Goal: Task Accomplishment & Management: Use online tool/utility

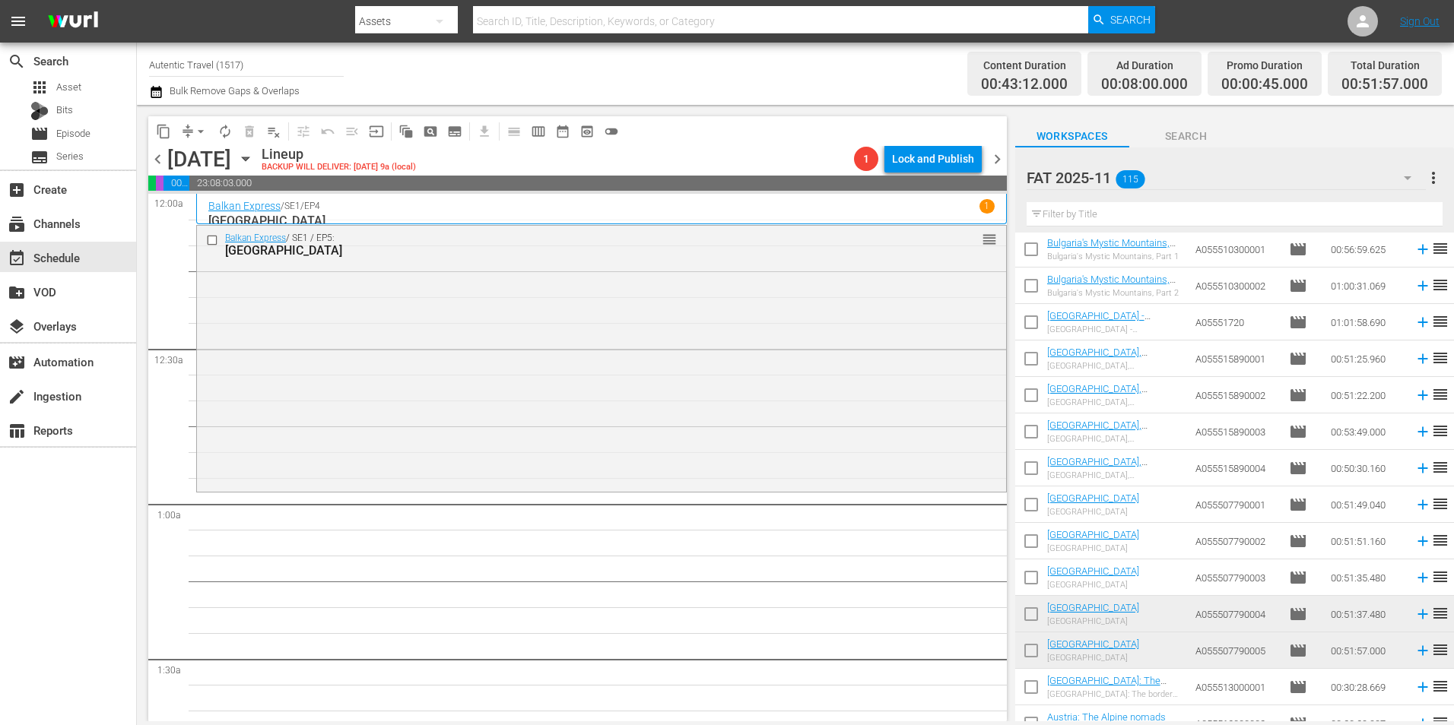
scroll to position [684, 0]
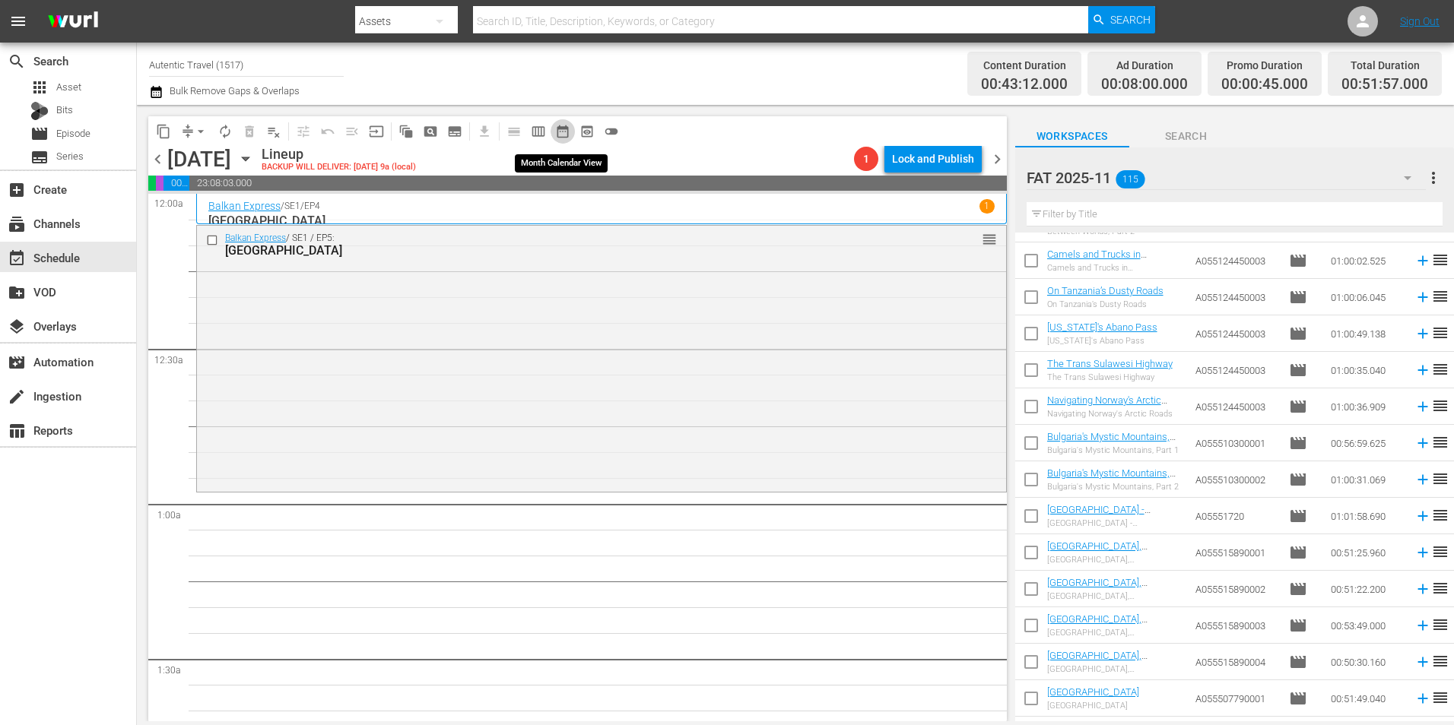
click at [564, 127] on span "date_range_outlined" at bounding box center [562, 131] width 15 height 15
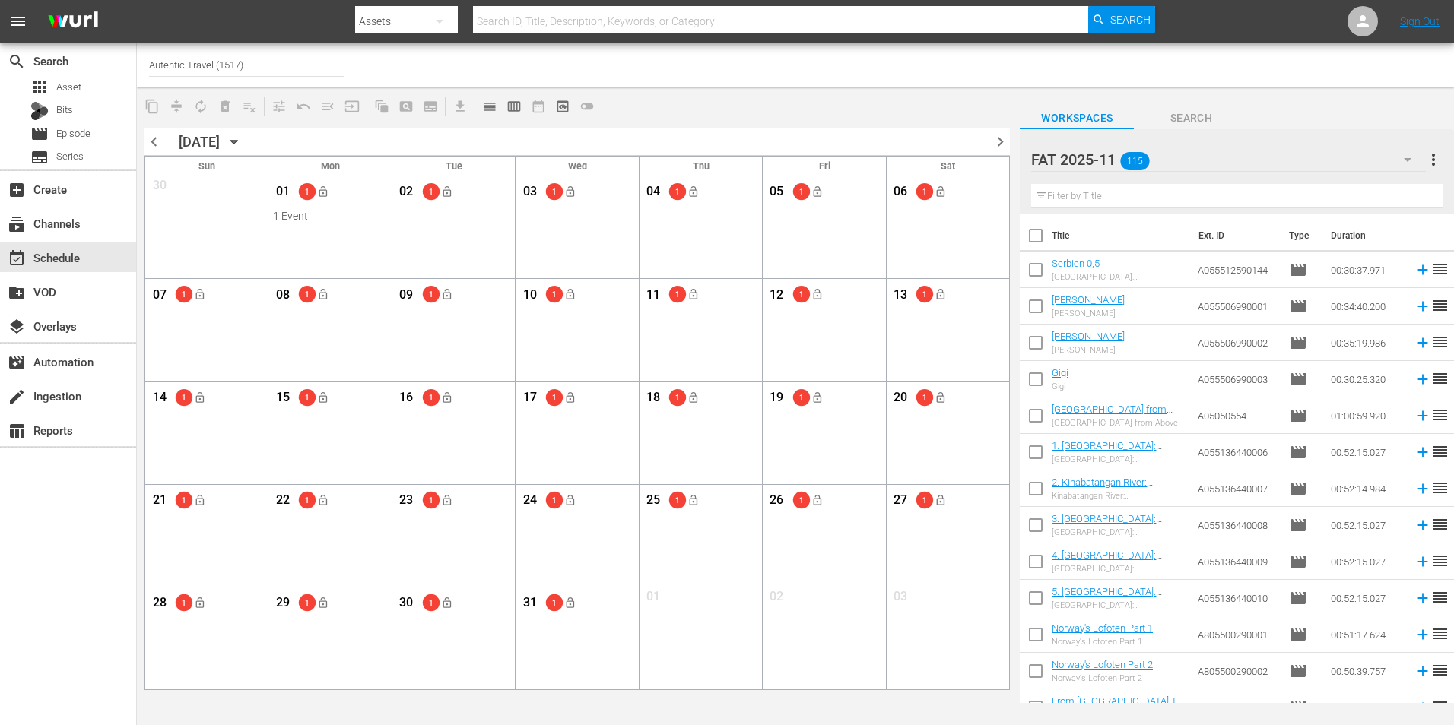
click at [154, 142] on span "chevron_left" at bounding box center [153, 141] width 19 height 19
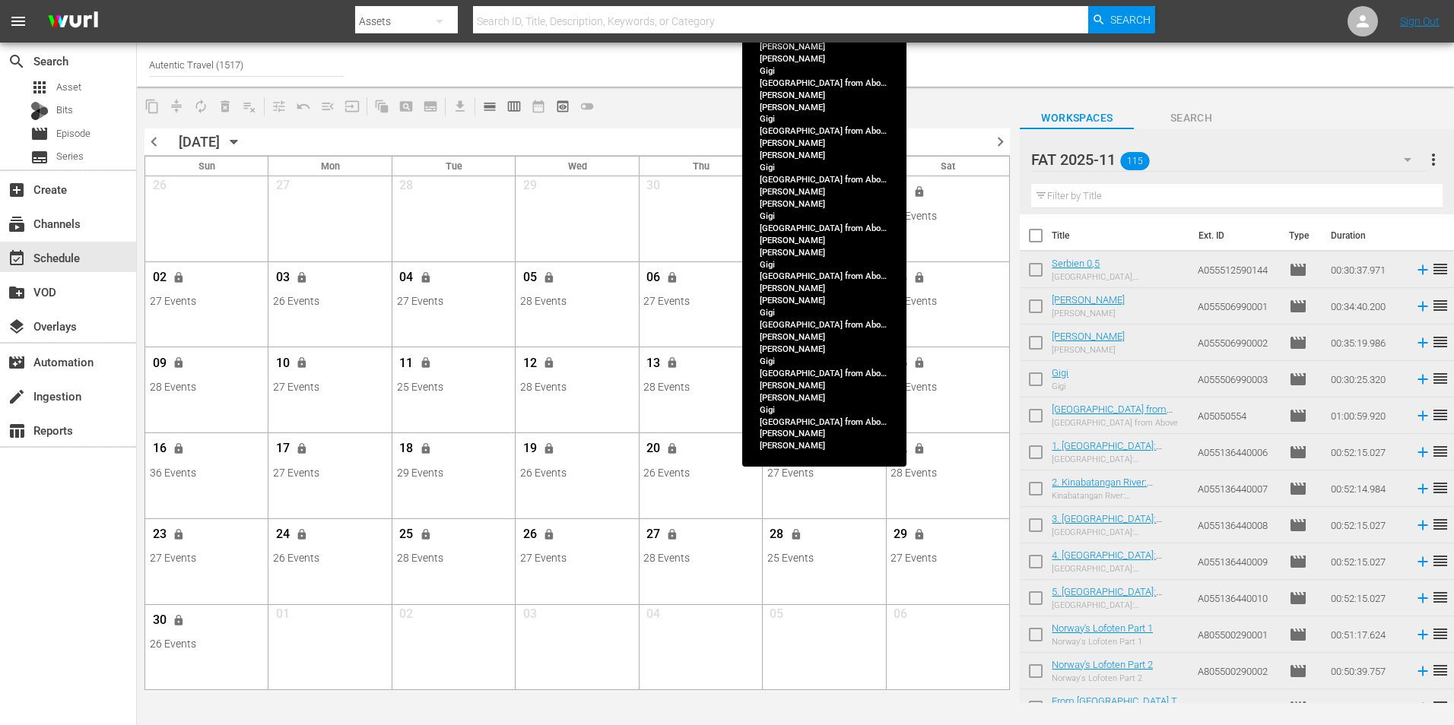
click at [821, 379] on div "14 lock" at bounding box center [824, 365] width 114 height 32
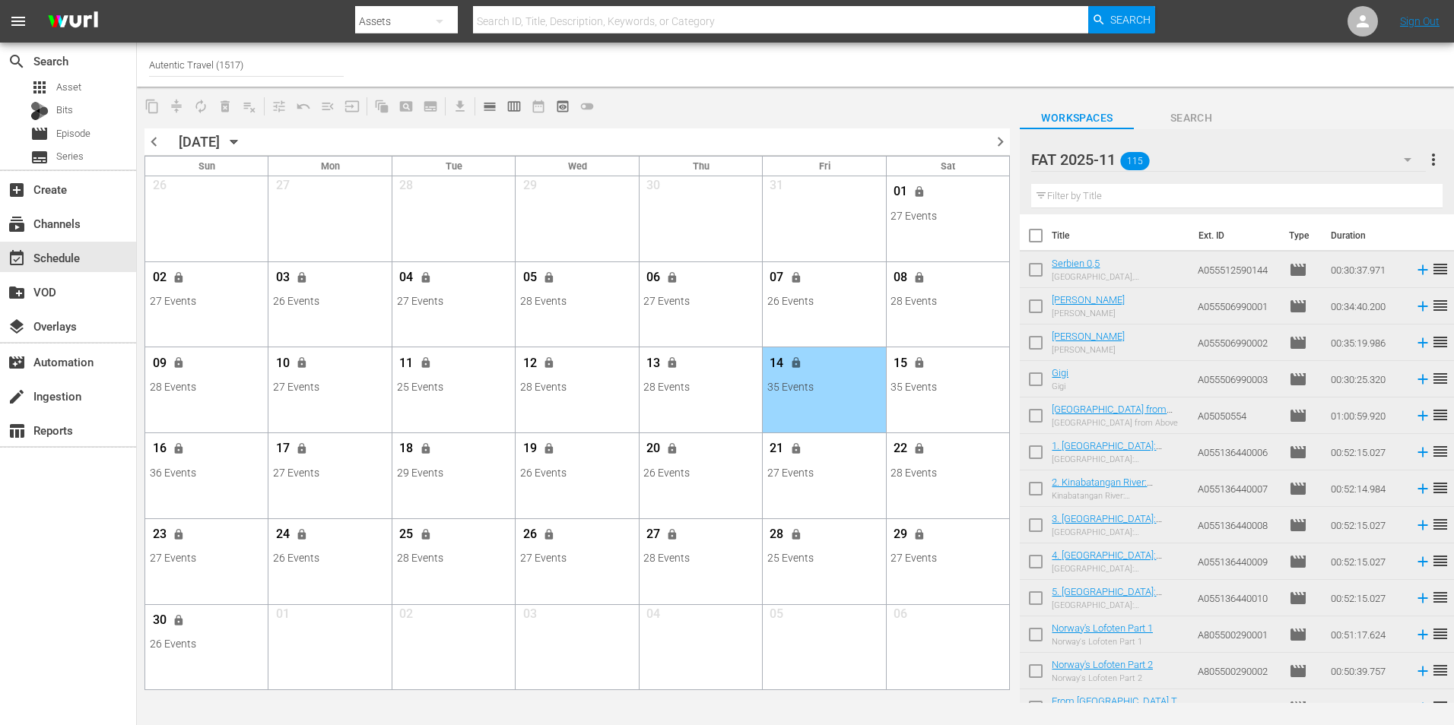
click at [824, 393] on div "35 Events" at bounding box center [824, 387] width 114 height 12
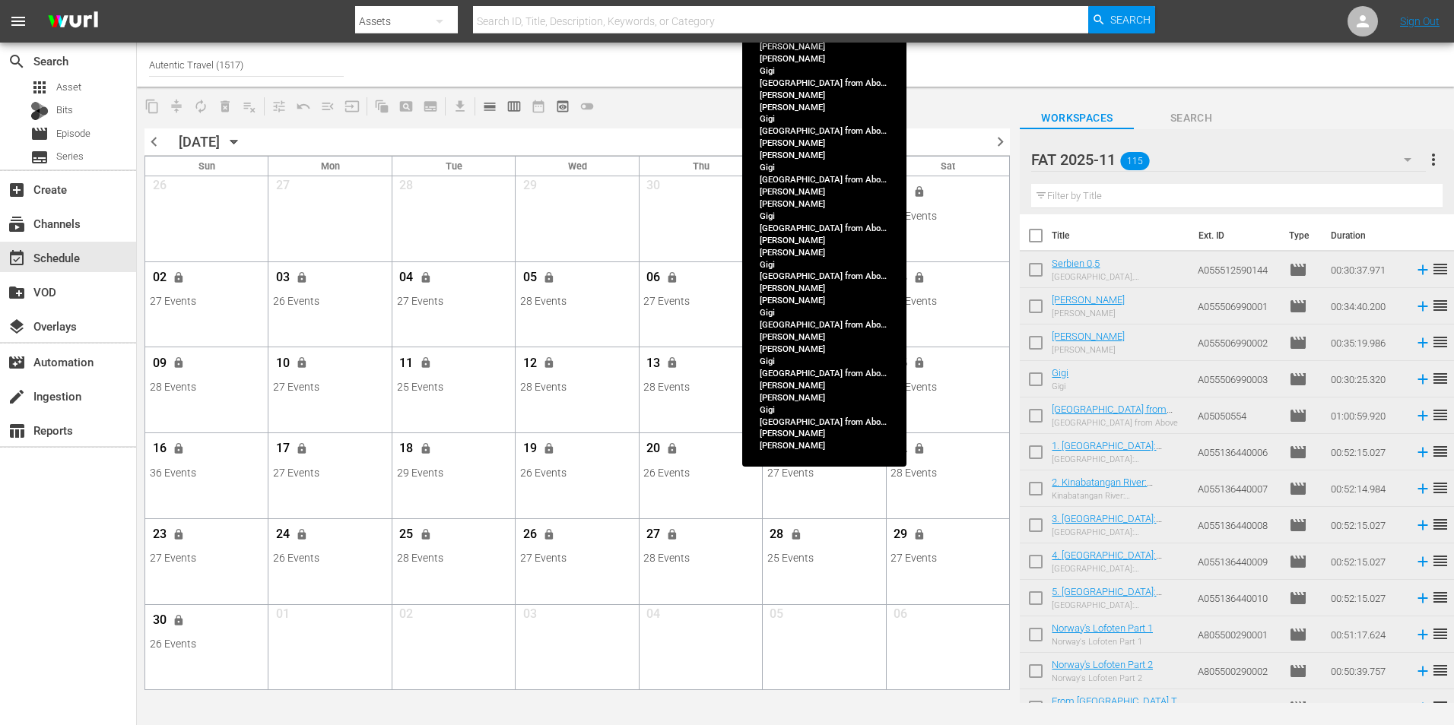
click at [824, 393] on div "35 Events" at bounding box center [824, 387] width 114 height 12
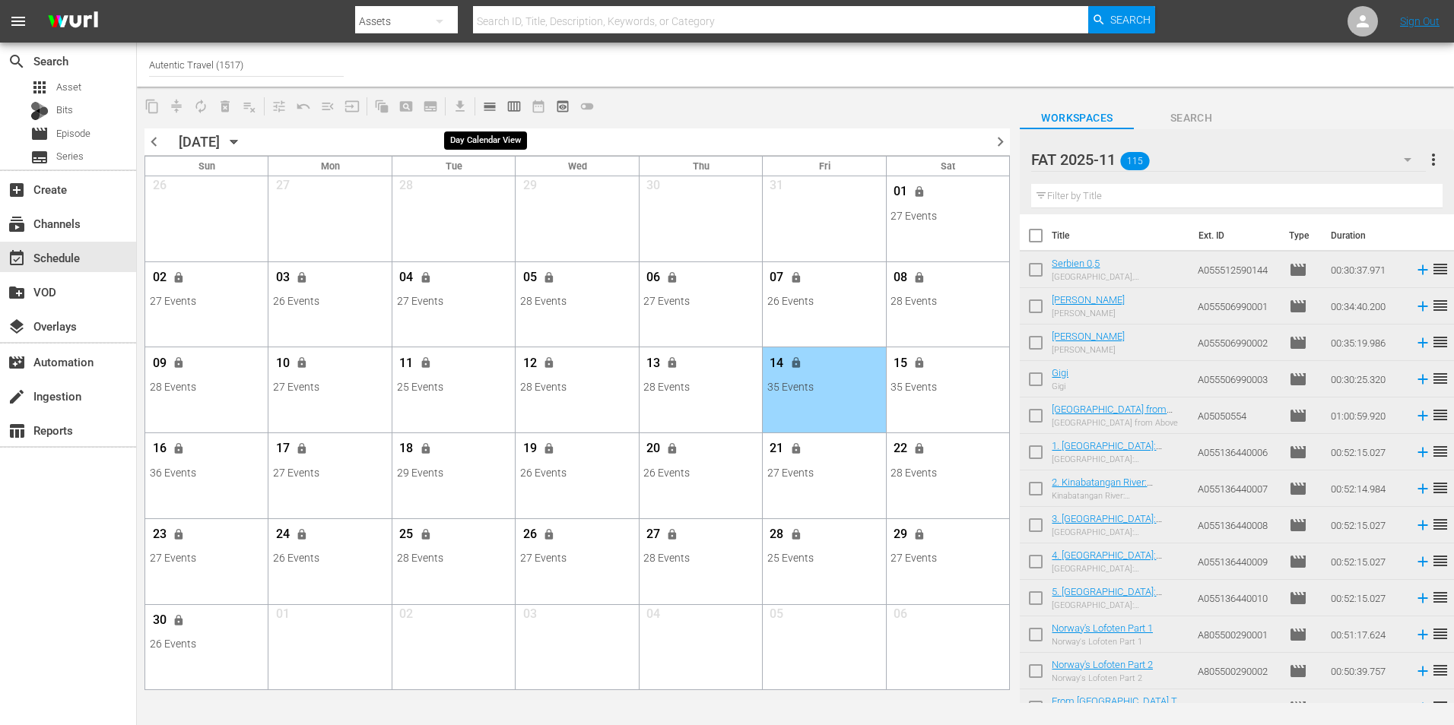
click at [491, 115] on button "calendar_view_day_outlined" at bounding box center [490, 106] width 24 height 24
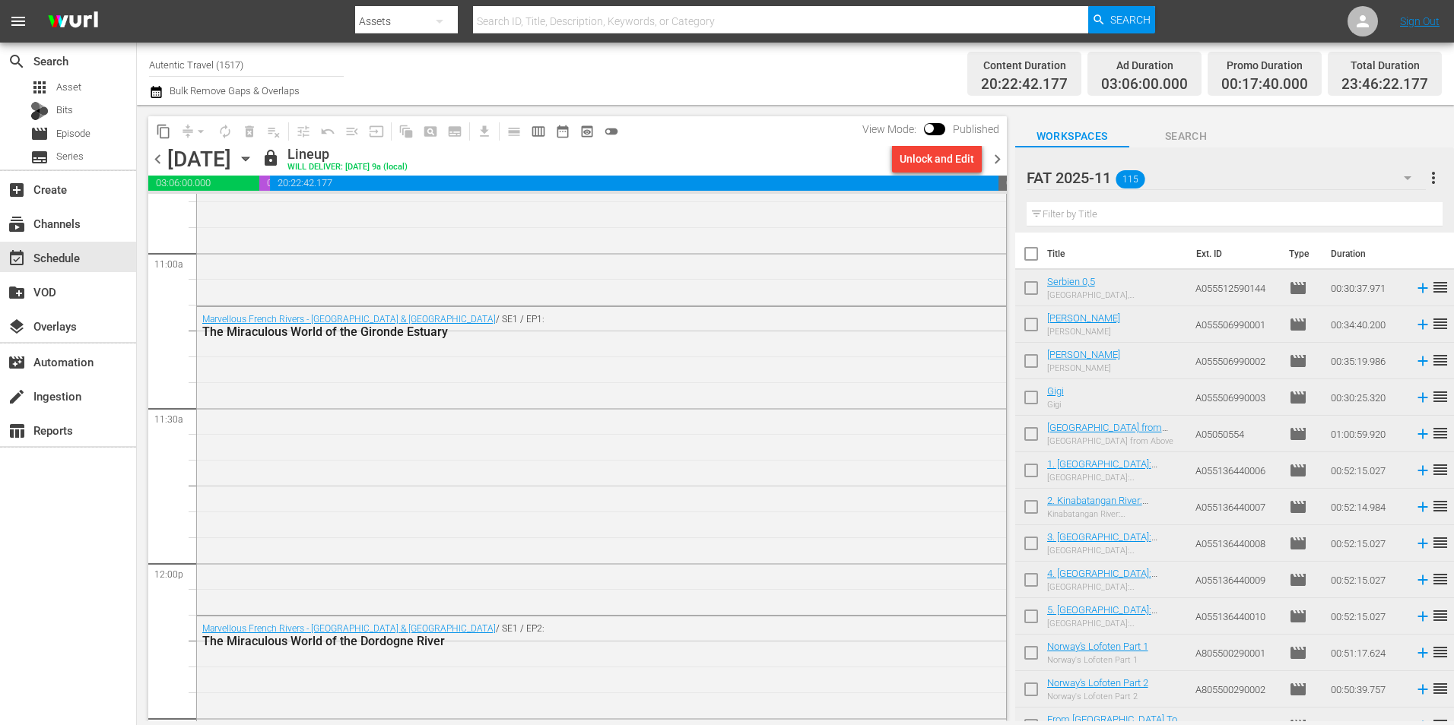
scroll to position [3422, 0]
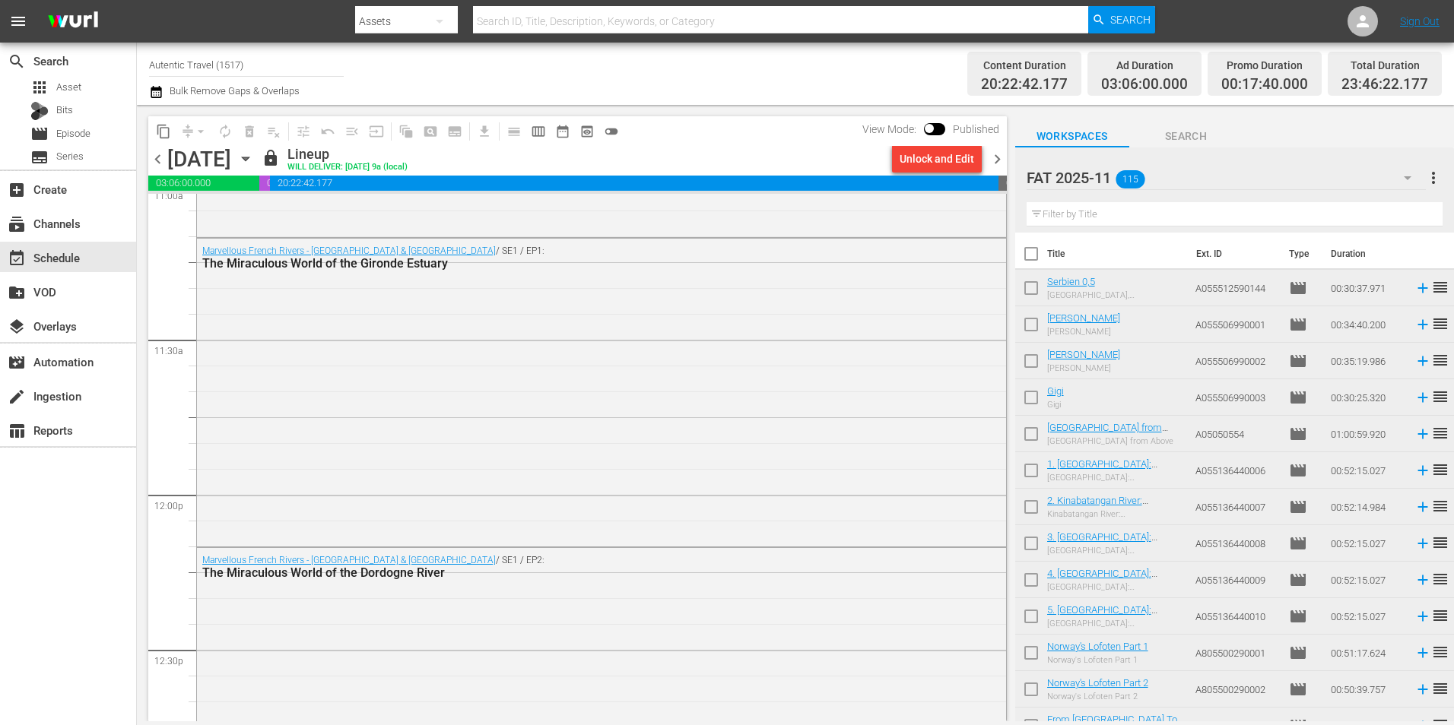
click at [989, 156] on span "chevron_right" at bounding box center [997, 159] width 19 height 19
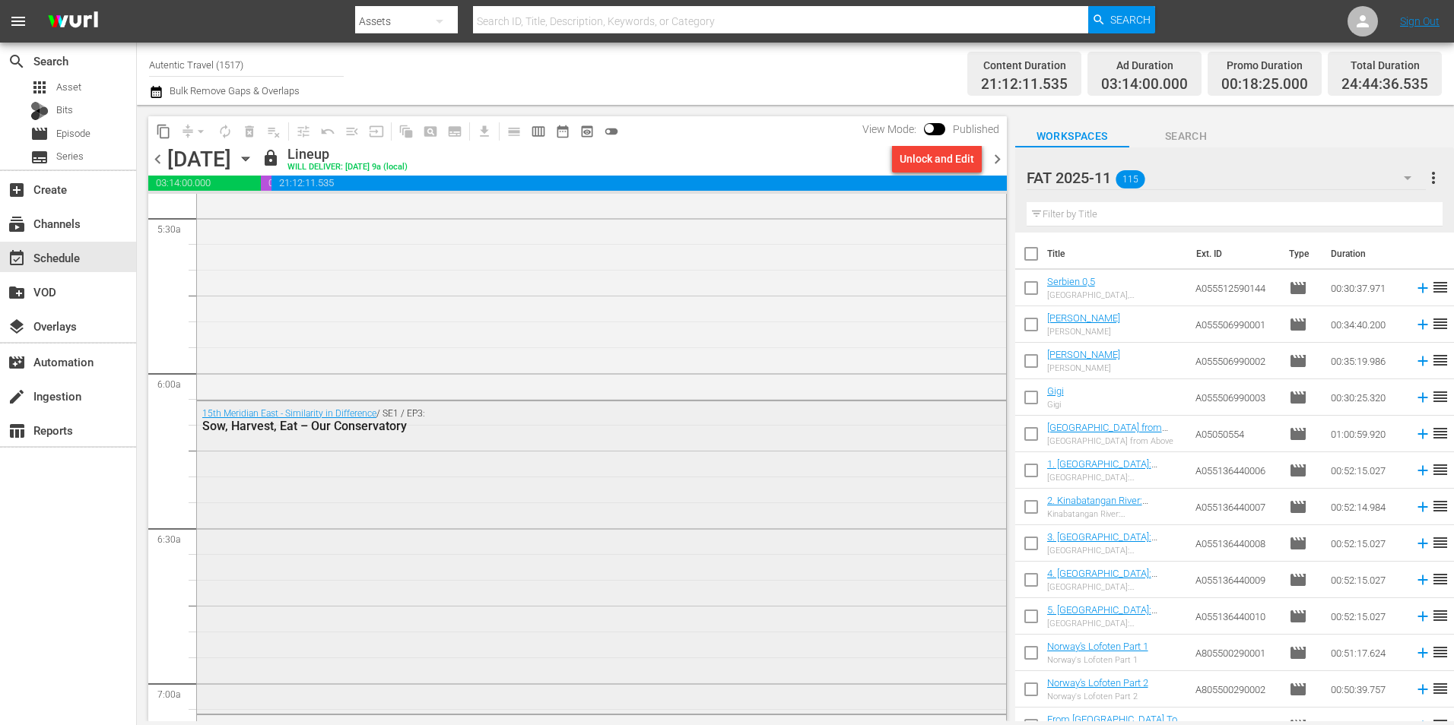
scroll to position [1749, 0]
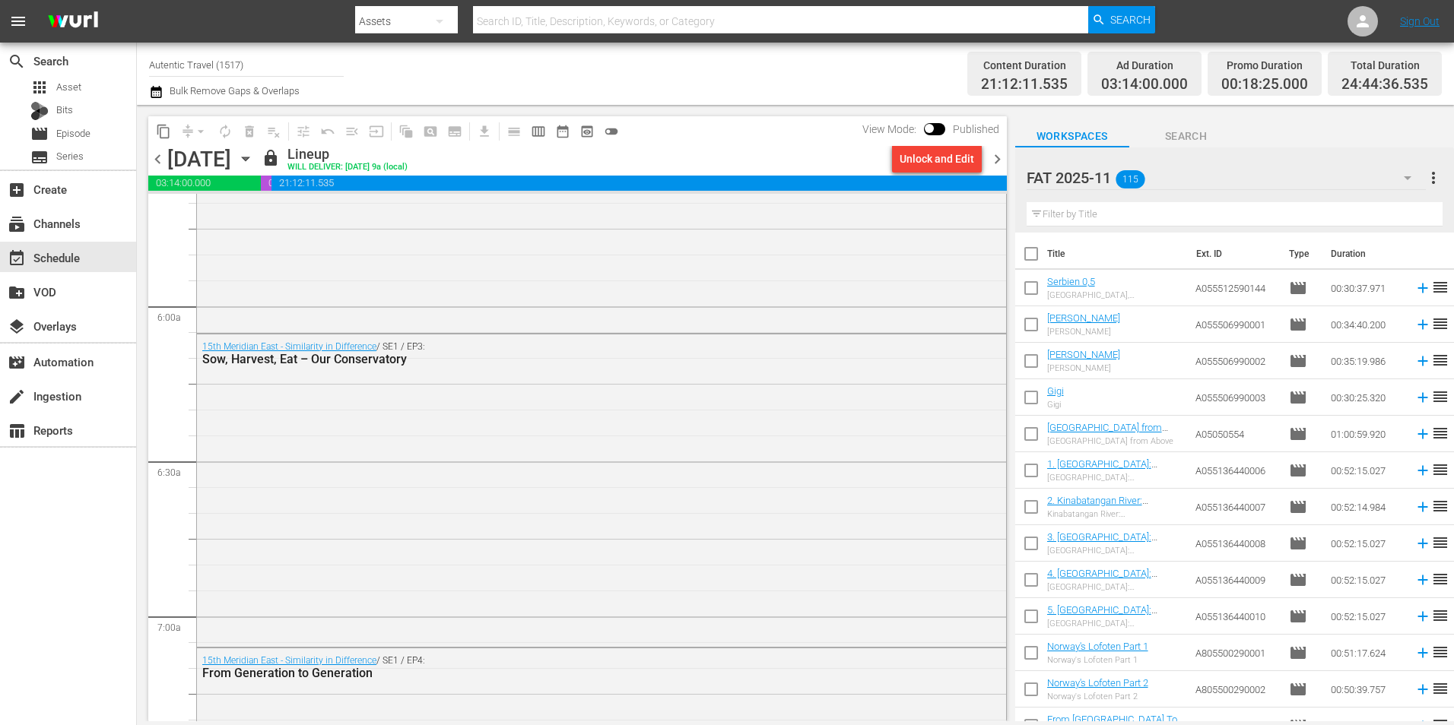
click at [1000, 151] on span "chevron_right" at bounding box center [997, 159] width 19 height 19
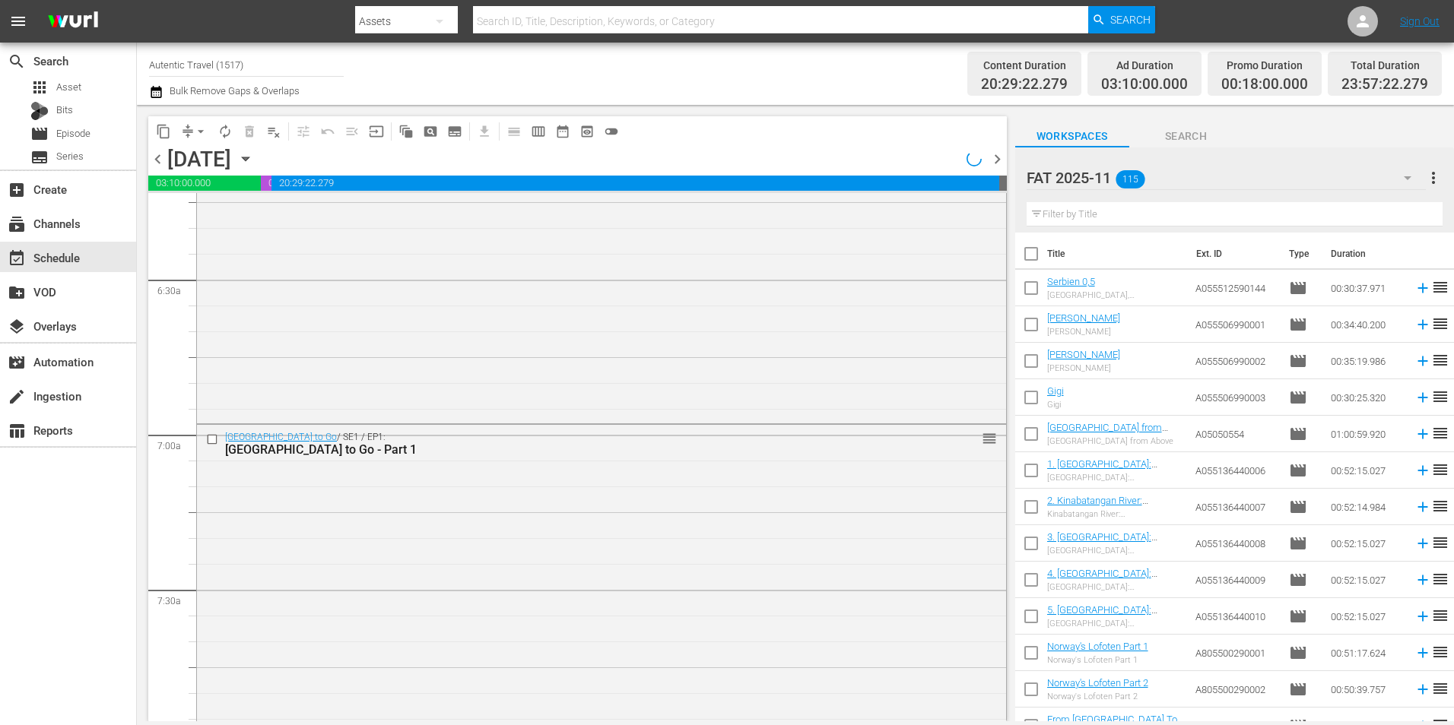
scroll to position [1826, 0]
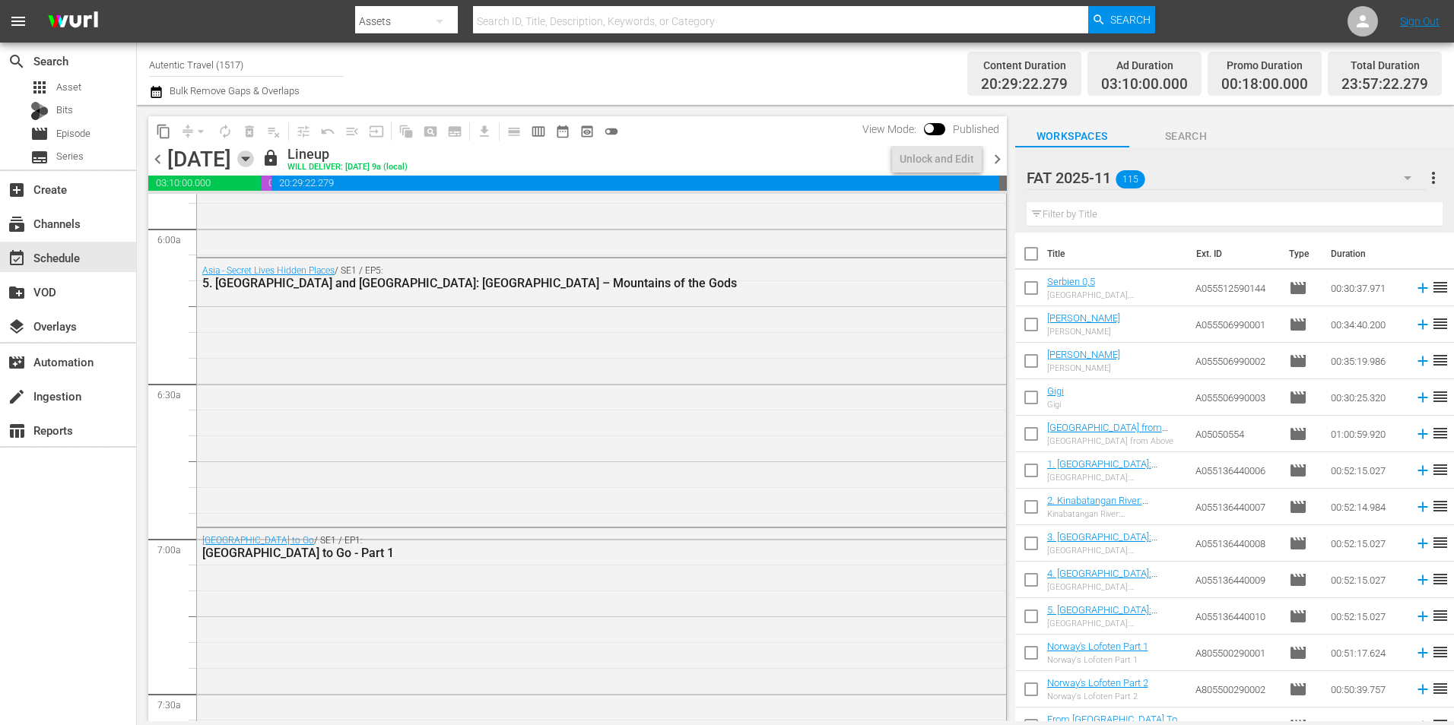
click at [254, 155] on icon "button" at bounding box center [245, 159] width 17 height 17
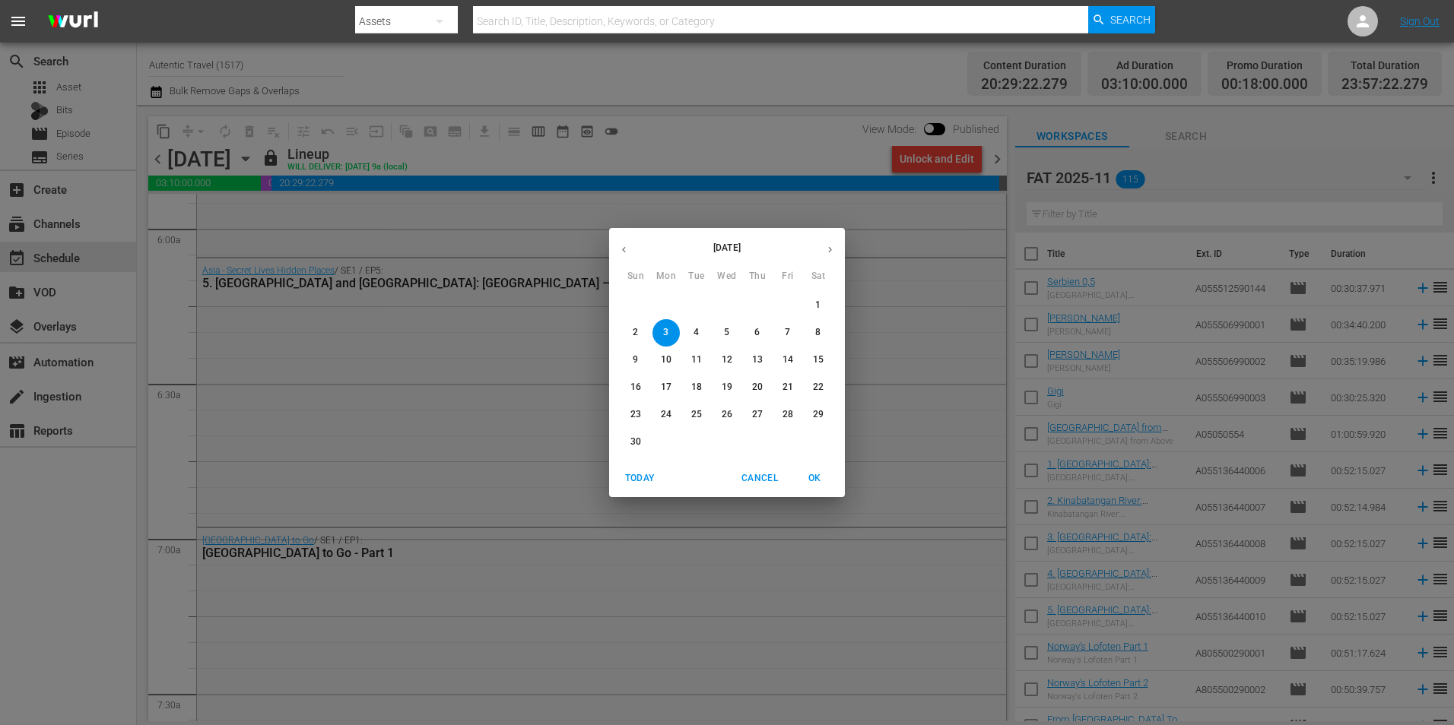
click at [782, 356] on span "14" at bounding box center [787, 360] width 27 height 13
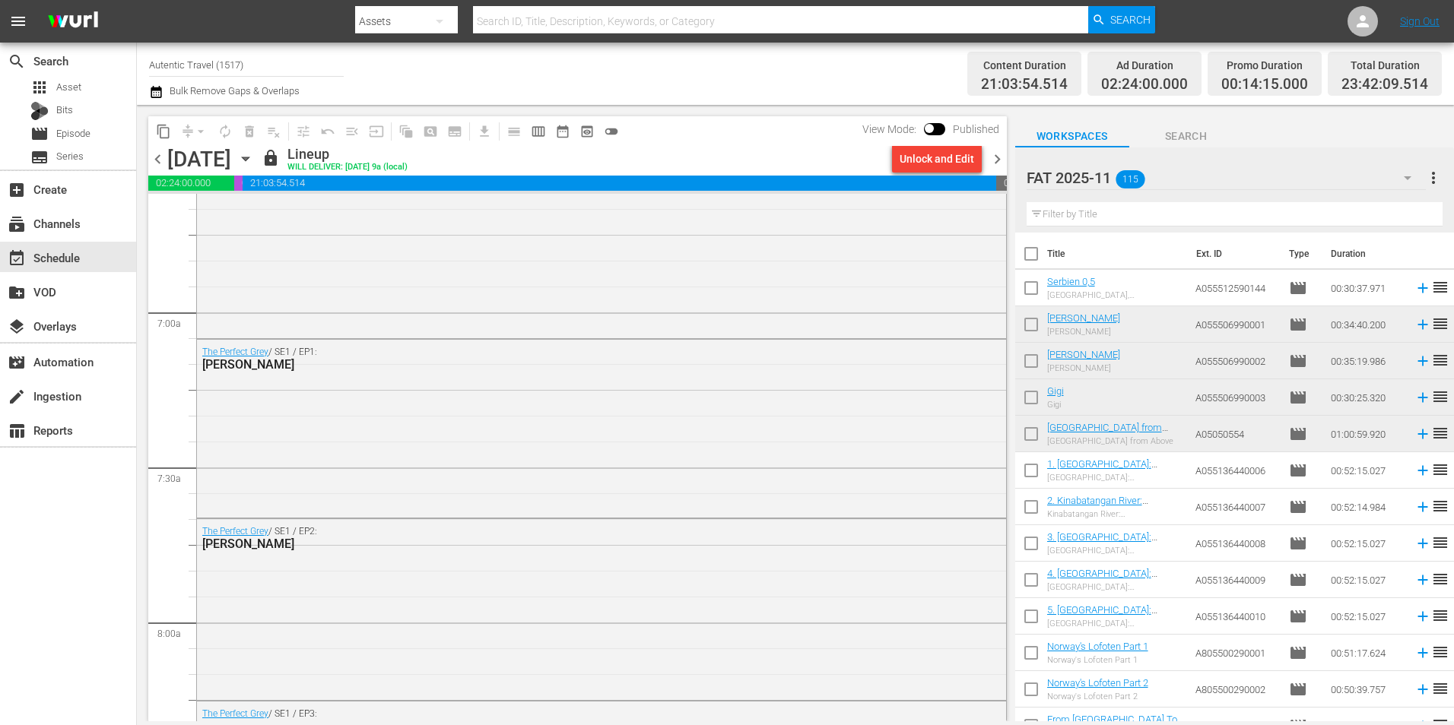
scroll to position [2433, 0]
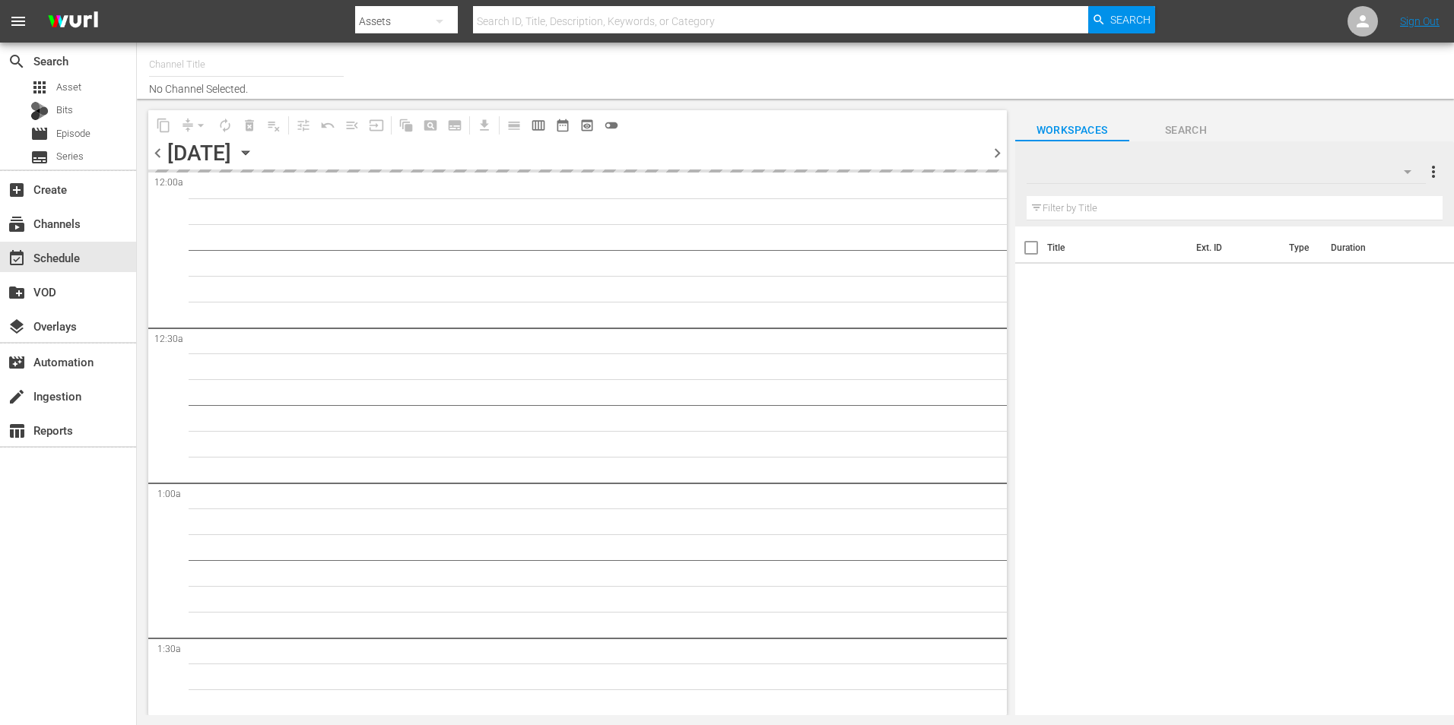
type input "Autentic Travel (1517)"
